Goal: Entertainment & Leisure: Consume media (video, audio)

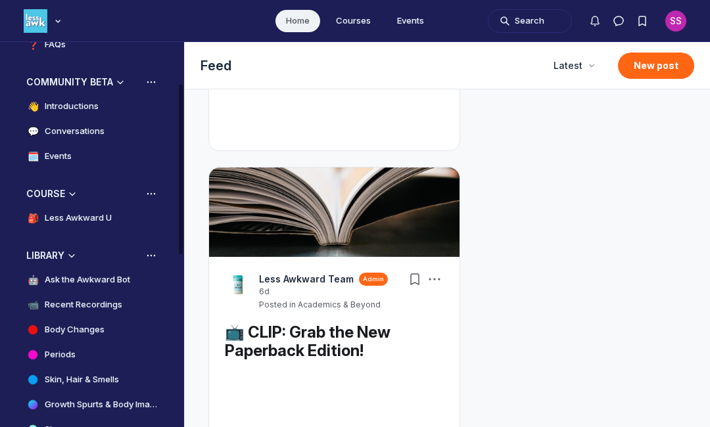
scroll to position [126, 0]
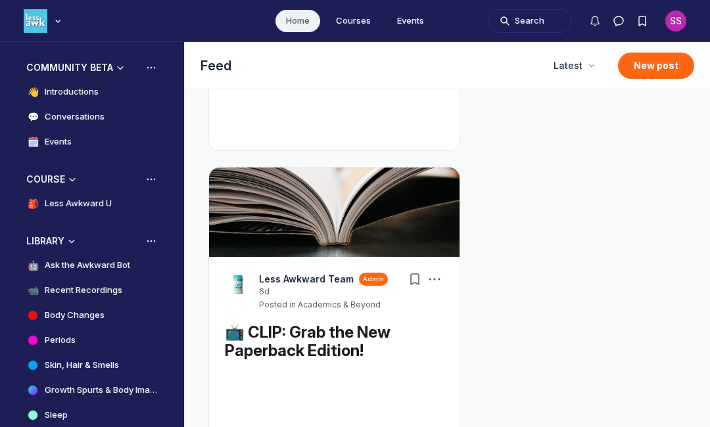
click at [135, 275] on link "🤖 Ask the Awkward Bot" at bounding box center [92, 265] width 152 height 22
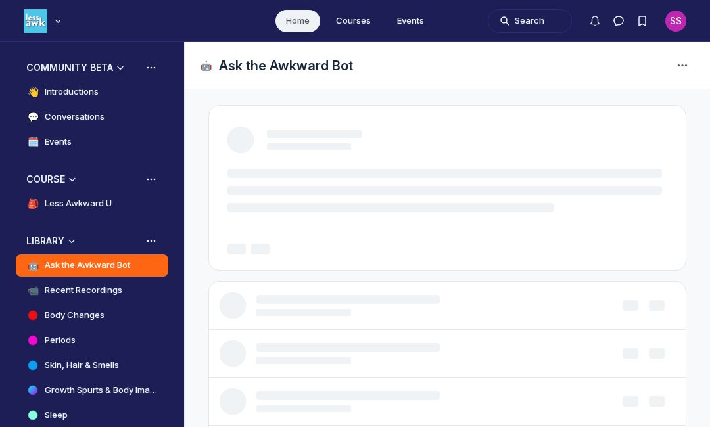
click at [139, 273] on link "🤖 Ask the Awkward Bot" at bounding box center [92, 265] width 152 height 22
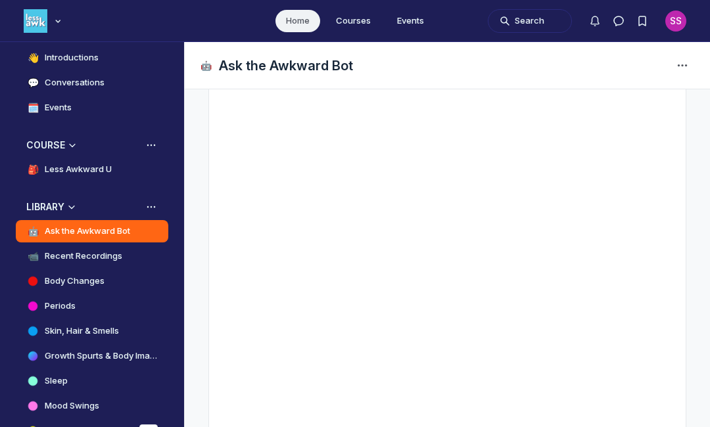
scroll to position [273, 0]
click at [141, 257] on link "📹 Recent Recordings" at bounding box center [92, 256] width 152 height 22
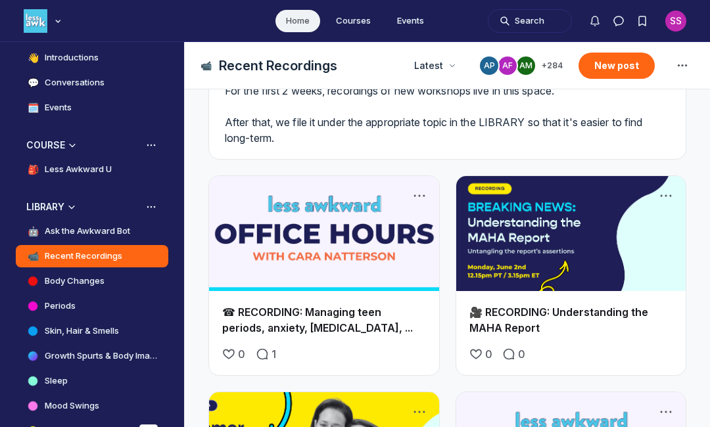
scroll to position [63, 0]
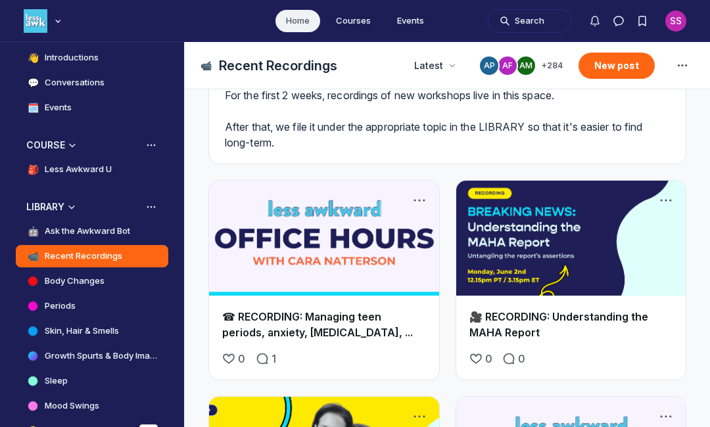
click at [434, 74] on div "Latest" at bounding box center [434, 66] width 57 height 24
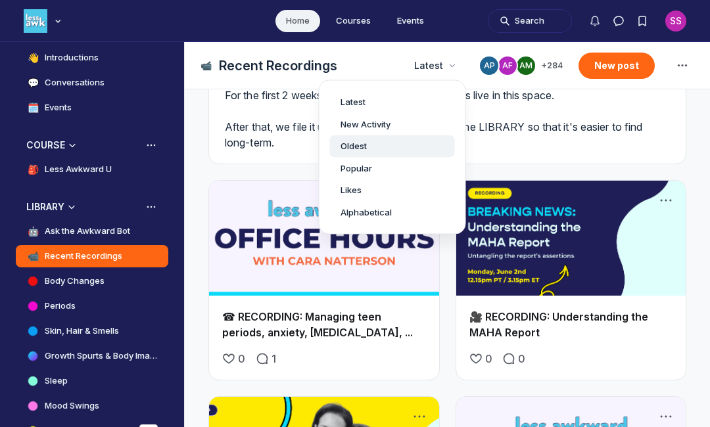
click at [395, 149] on div "Oldest" at bounding box center [392, 146] width 104 height 13
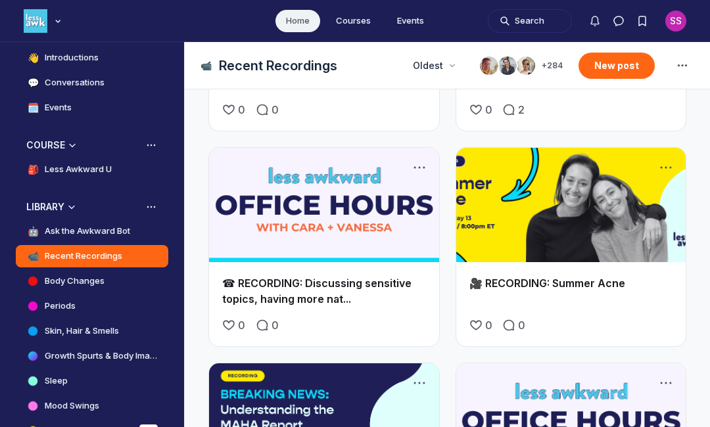
scroll to position [558, 0]
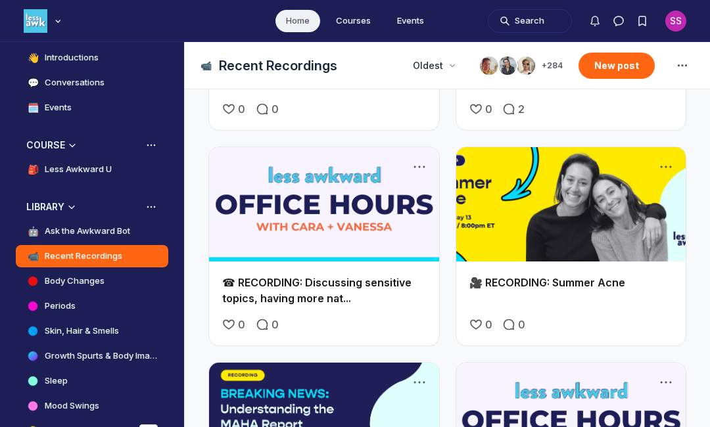
click at [380, 256] on link "Main Content" at bounding box center [324, 204] width 230 height 115
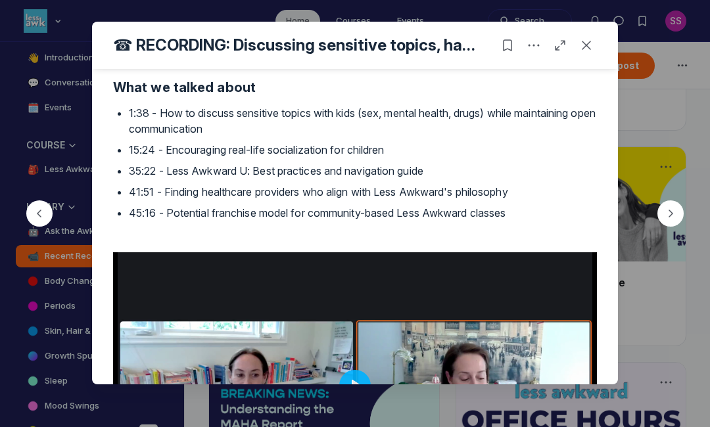
scroll to position [334, 0]
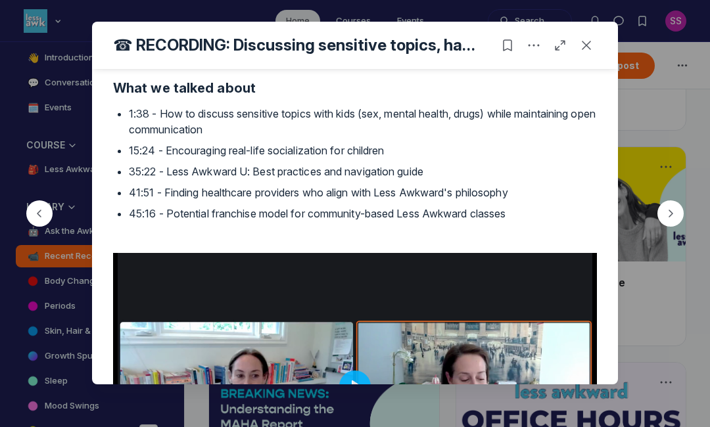
click at [636, 126] on div at bounding box center [355, 213] width 710 height 427
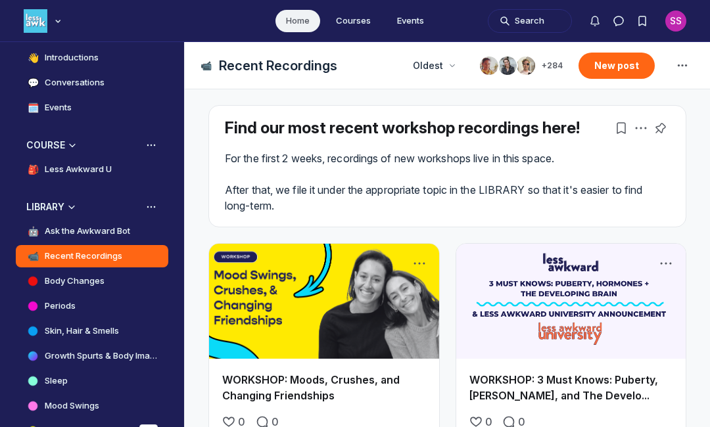
click at [440, 69] on span "Oldest" at bounding box center [428, 65] width 30 height 13
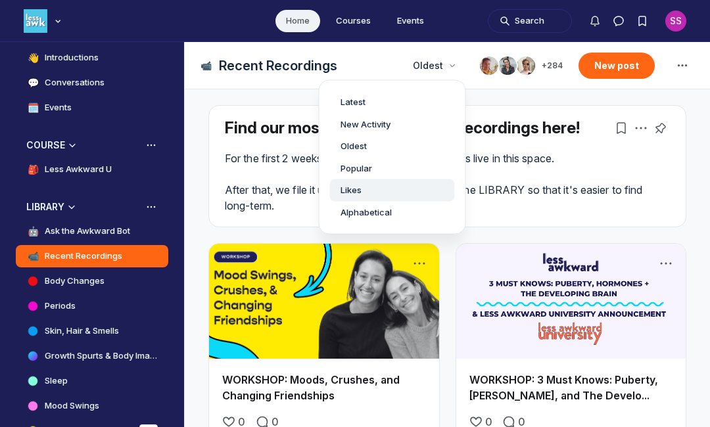
click at [392, 198] on link "Likes" at bounding box center [392, 190] width 125 height 22
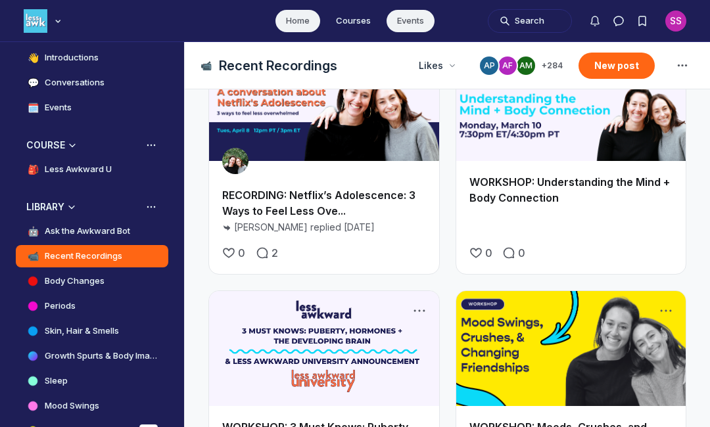
click at [398, 30] on link "Events" at bounding box center [410, 21] width 48 height 22
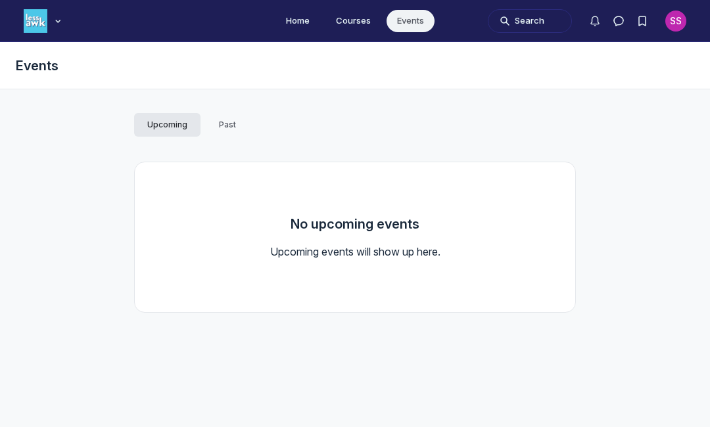
click at [225, 121] on span "Past" at bounding box center [227, 125] width 17 height 11
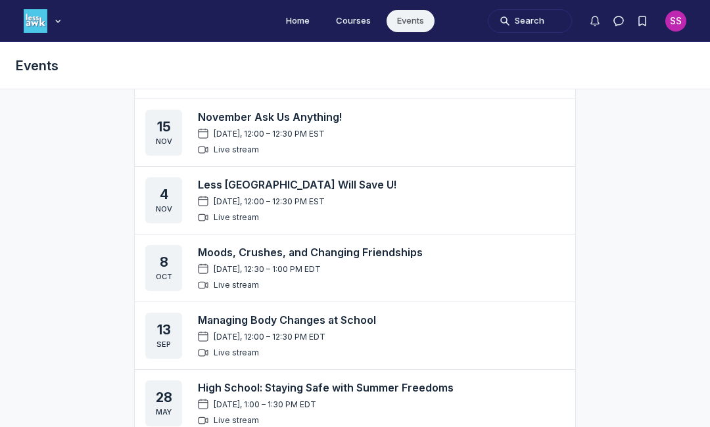
scroll to position [711, 0]
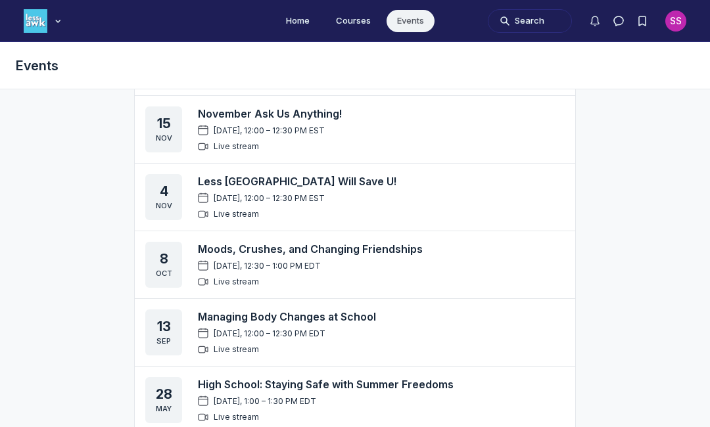
click at [420, 332] on div "Managing Body Changes at School [DATE], 12:00 – 12:30 PM EDT Live stream" at bounding box center [381, 333] width 367 height 46
click at [326, 321] on link "Managing Body Changes at School" at bounding box center [287, 316] width 178 height 13
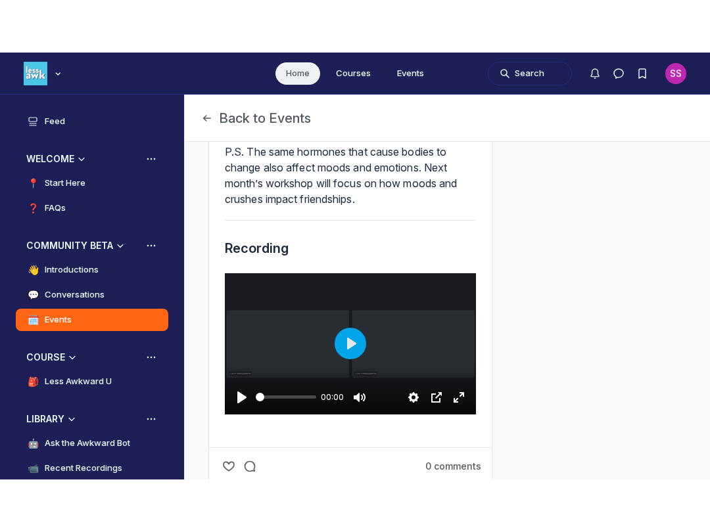
scroll to position [774, 0]
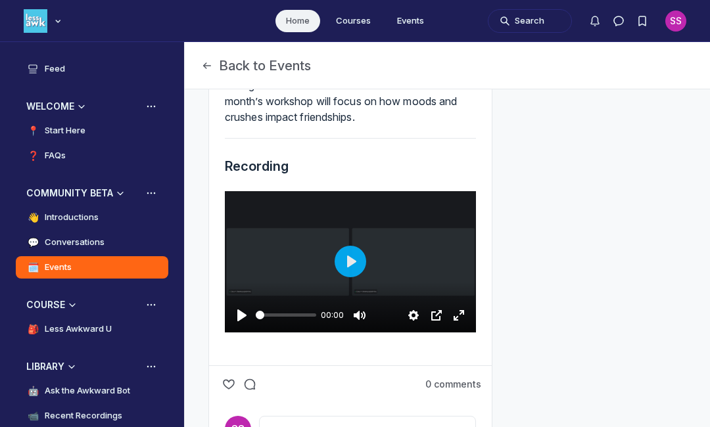
click at [357, 277] on button "Play" at bounding box center [350, 262] width 32 height 32
click at [459, 326] on button "Exit fullscreen Enter fullscreen" at bounding box center [458, 315] width 21 height 21
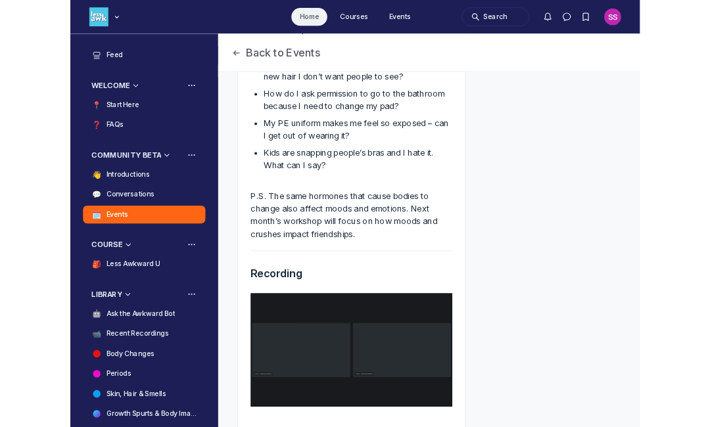
scroll to position [3870, 2517]
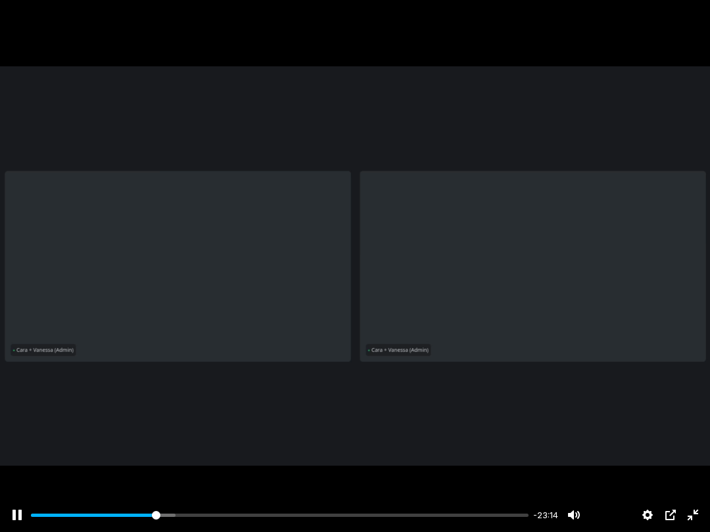
click at [55, 269] on div "Main Content" at bounding box center [355, 266] width 710 height 532
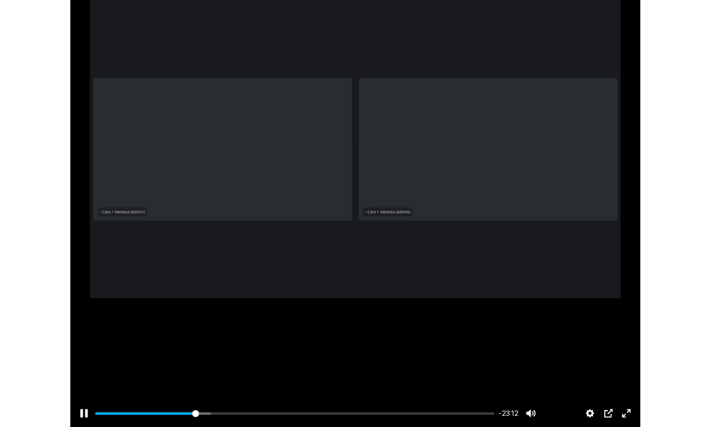
scroll to position [3456, 2517]
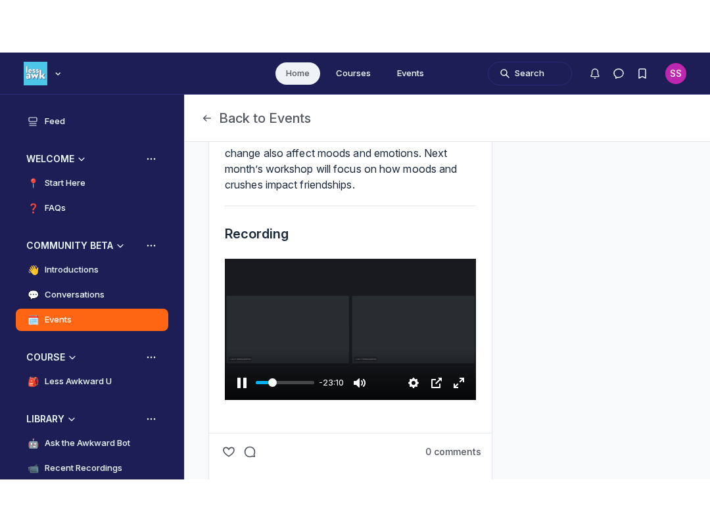
scroll to position [766, 0]
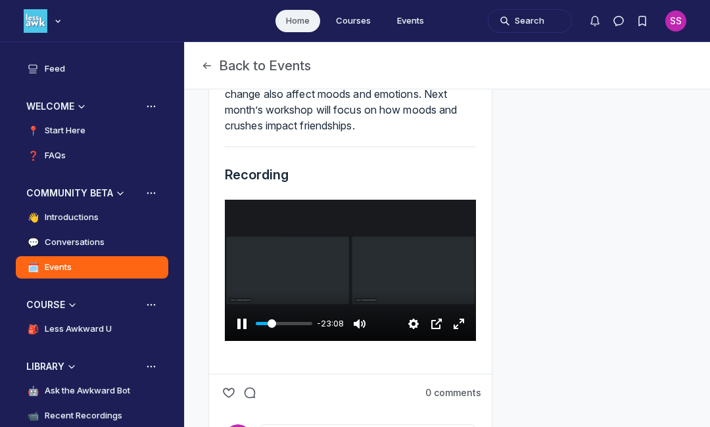
click at [463, 329] on button "Exit fullscreen Enter fullscreen" at bounding box center [458, 323] width 21 height 21
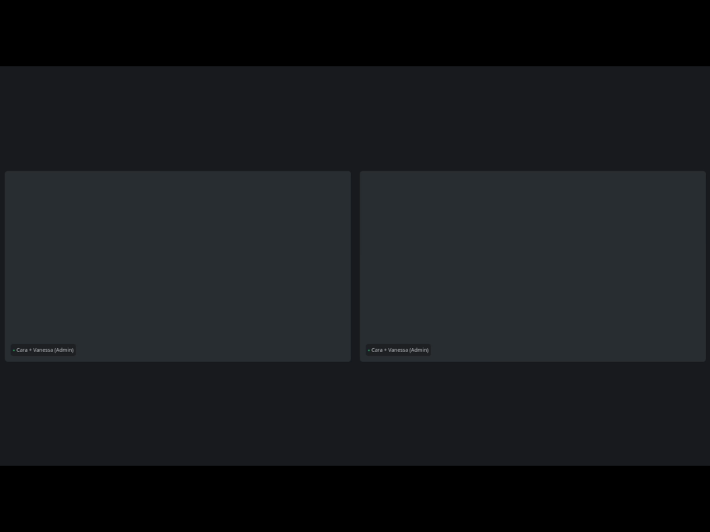
scroll to position [655, 0]
type input "74.23"
